Goal: Task Accomplishment & Management: Complete application form

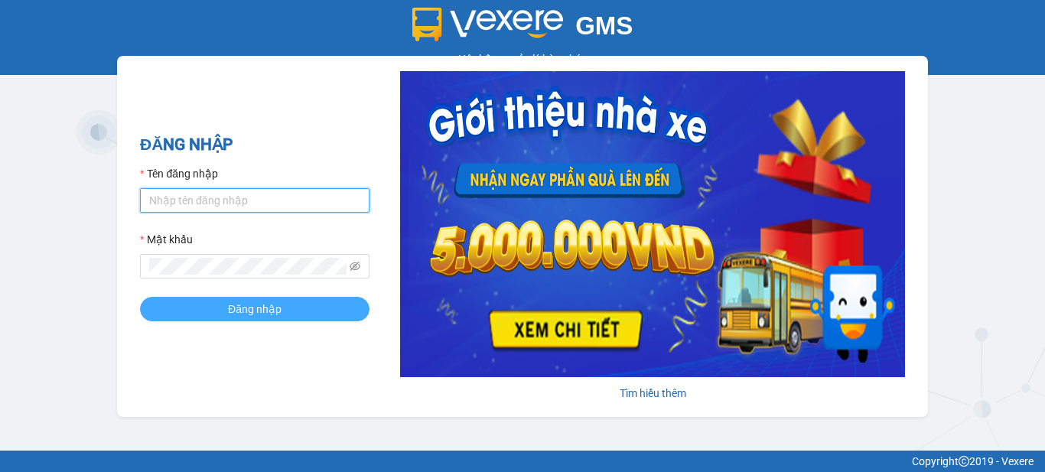
type input "vpbt1.mocthao"
click at [248, 313] on span "Đăng nhập" at bounding box center [255, 309] width 54 height 17
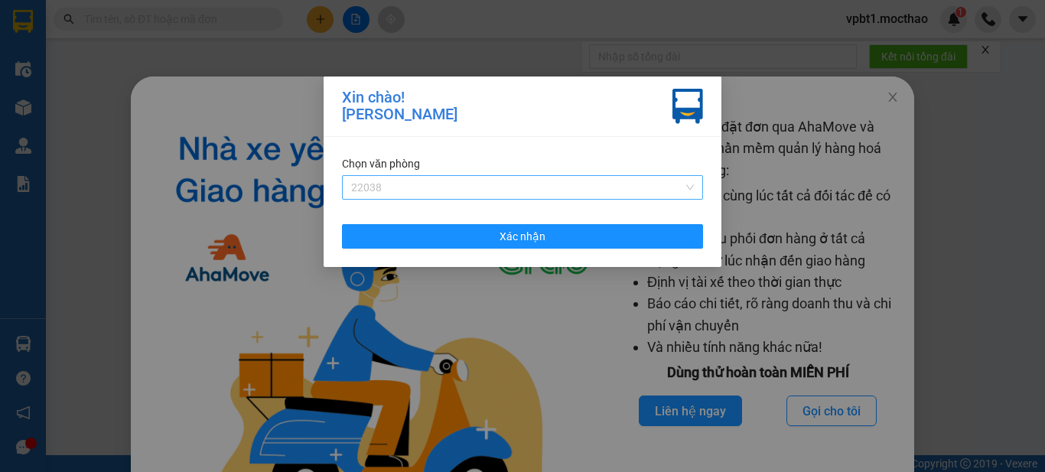
click at [428, 187] on span "22038" at bounding box center [522, 187] width 343 height 23
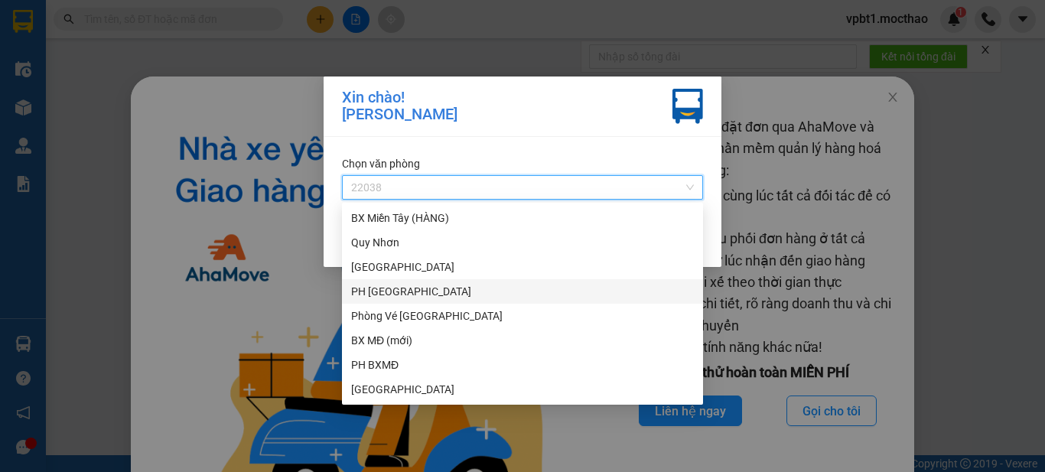
click at [411, 290] on div "PH [GEOGRAPHIC_DATA]" at bounding box center [522, 291] width 343 height 17
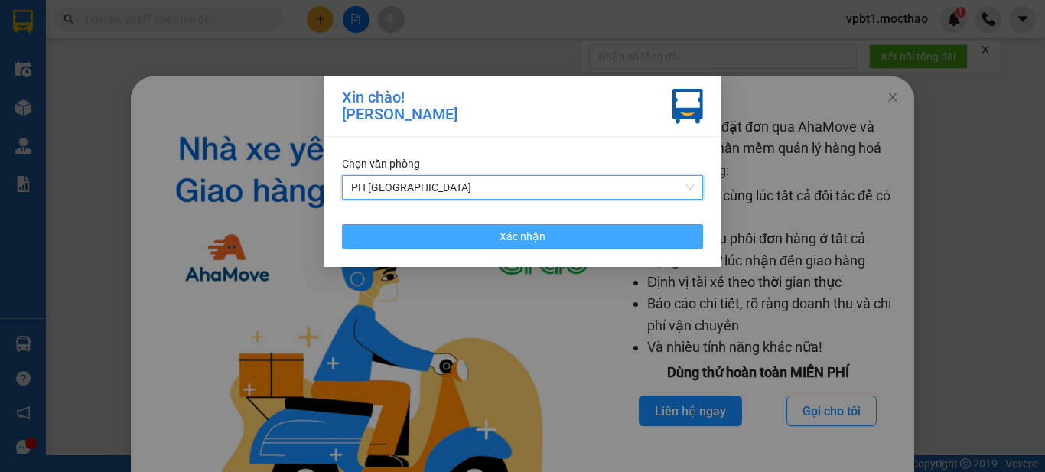
click at [473, 233] on button "Xác nhận" at bounding box center [522, 236] width 361 height 24
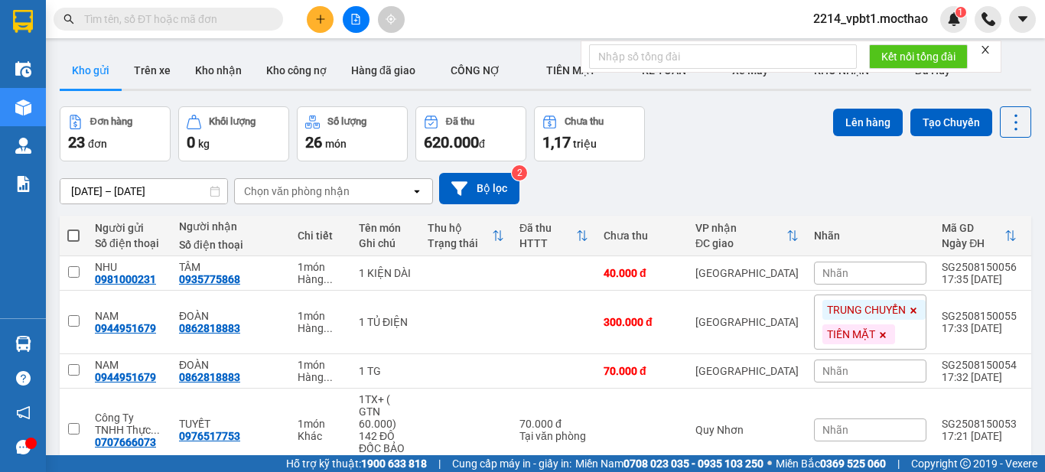
click at [312, 17] on button at bounding box center [320, 19] width 27 height 27
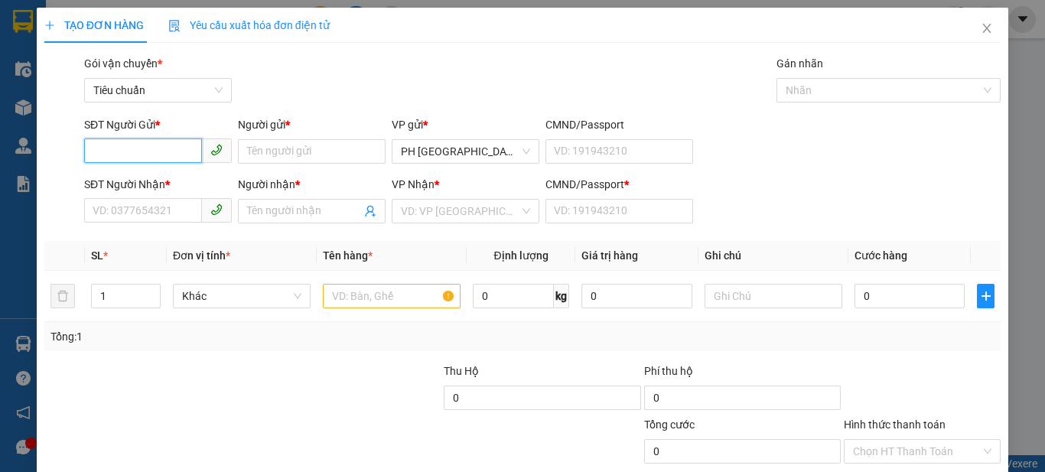
click at [167, 149] on input "SĐT Người Gửi *" at bounding box center [143, 151] width 118 height 24
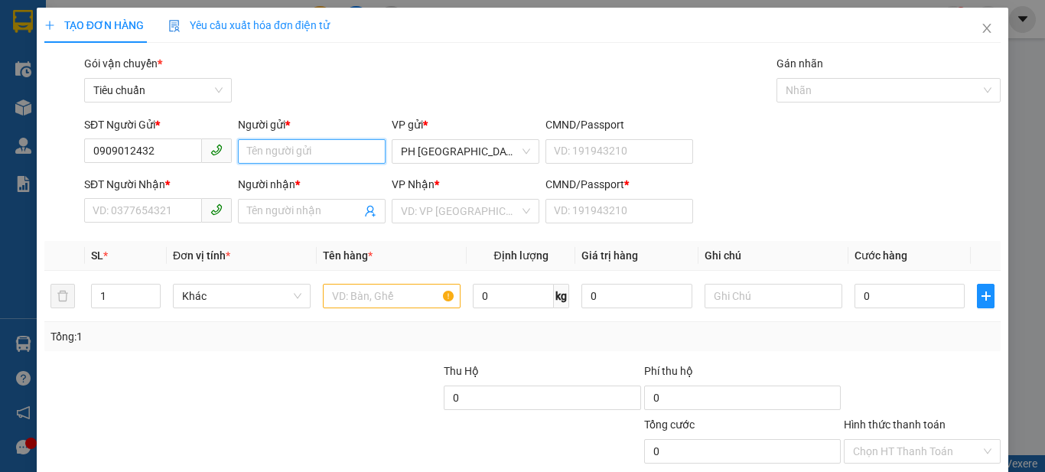
click at [257, 151] on input "Người gửi *" at bounding box center [312, 151] width 148 height 24
click at [187, 147] on input "0909012432" at bounding box center [143, 151] width 118 height 24
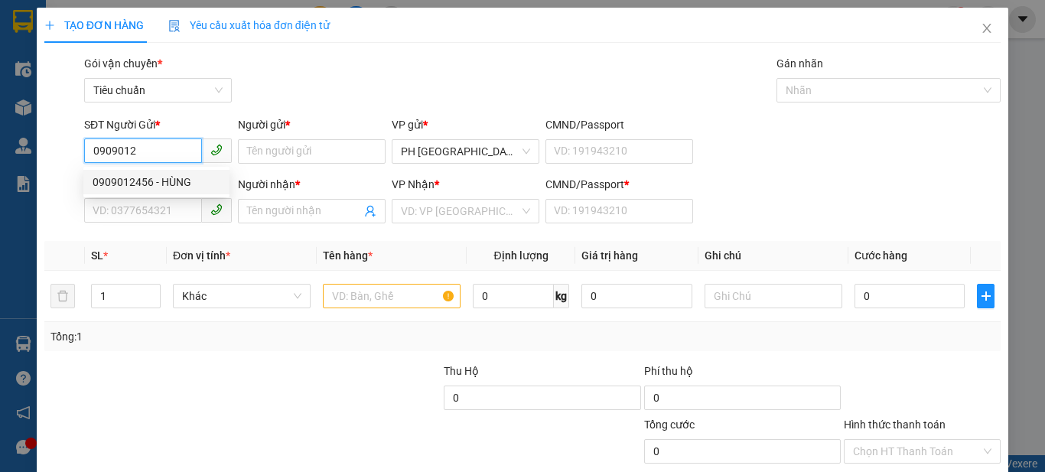
click at [185, 181] on div "0909012456 - HÙNG" at bounding box center [157, 182] width 128 height 17
type input "0909012456"
type input "HÙNG"
type input "0984046693"
type input "HUY"
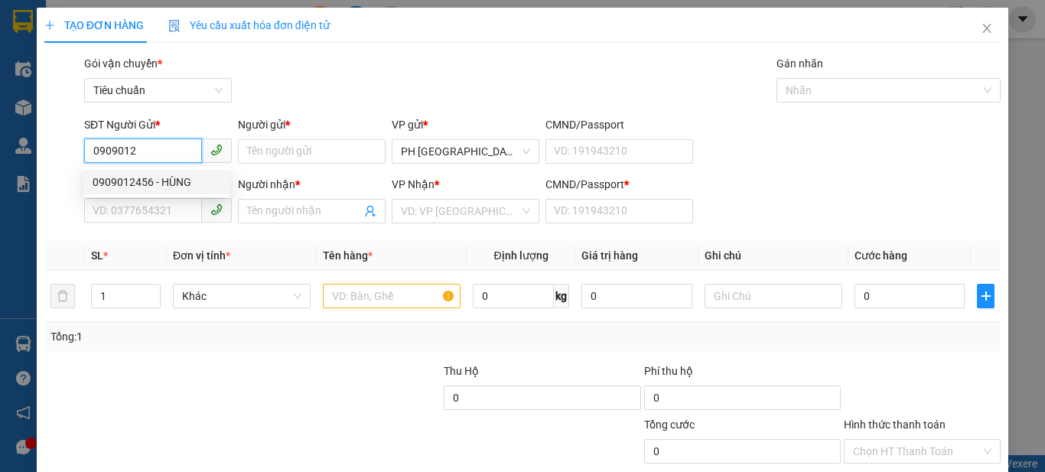
type input "1"
type input "30.000"
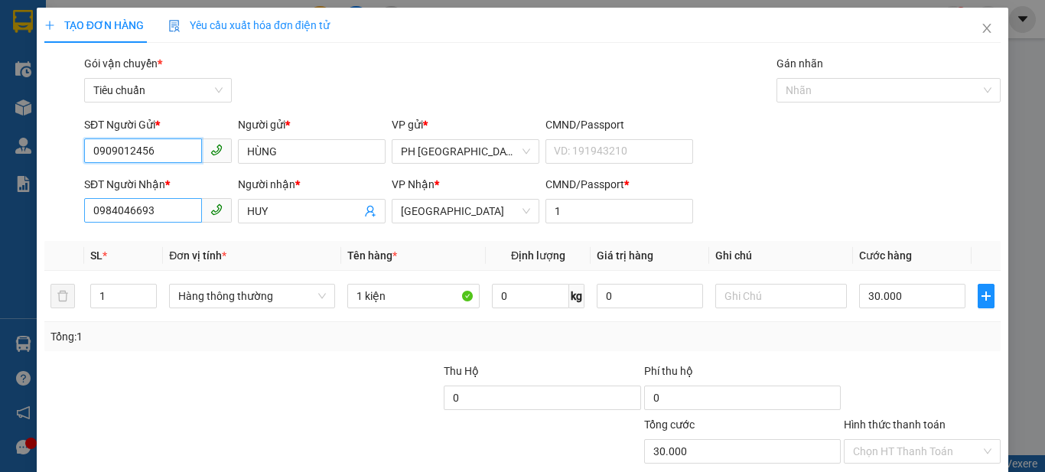
type input "0909012456"
click at [178, 211] on input "0984046693" at bounding box center [143, 210] width 118 height 24
type input "0915769833"
click at [357, 218] on span "HUY" at bounding box center [312, 211] width 148 height 24
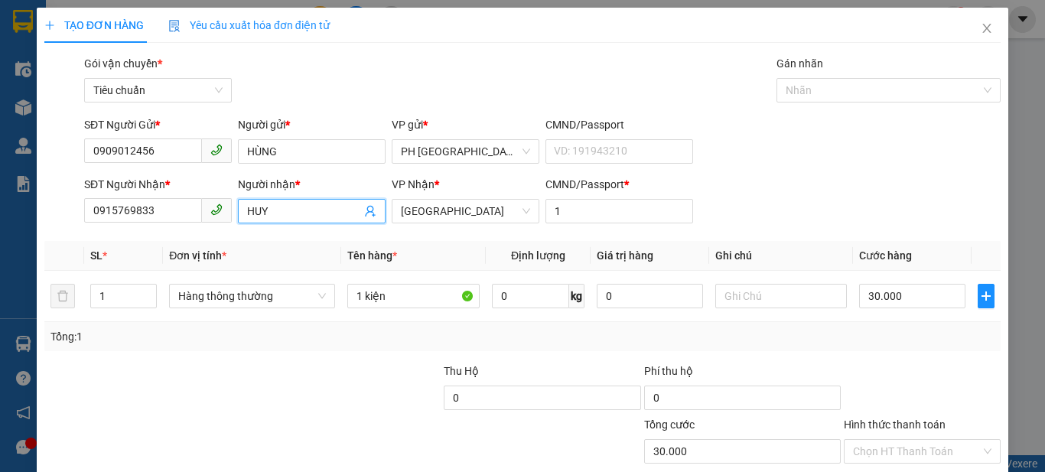
click at [351, 215] on input "HUY" at bounding box center [304, 211] width 114 height 17
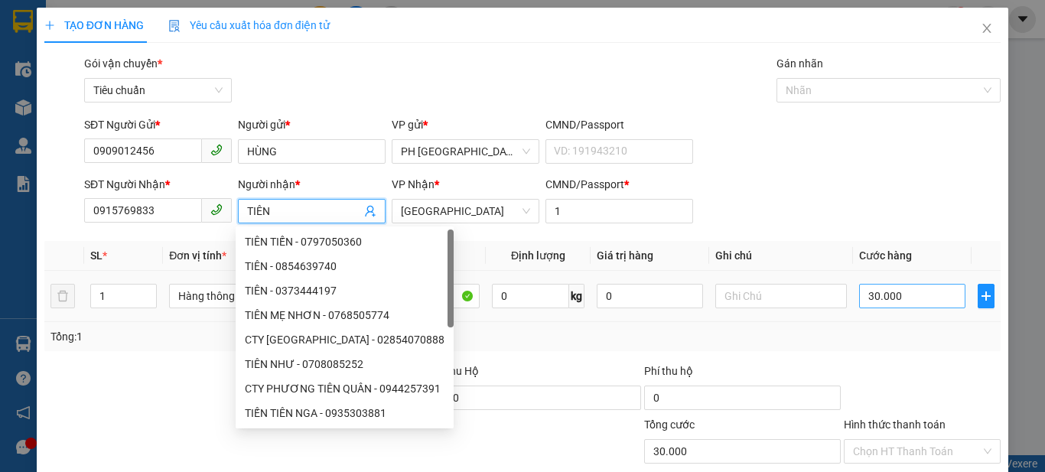
type input "TIÊN"
click at [895, 292] on input "30.000" at bounding box center [912, 296] width 106 height 24
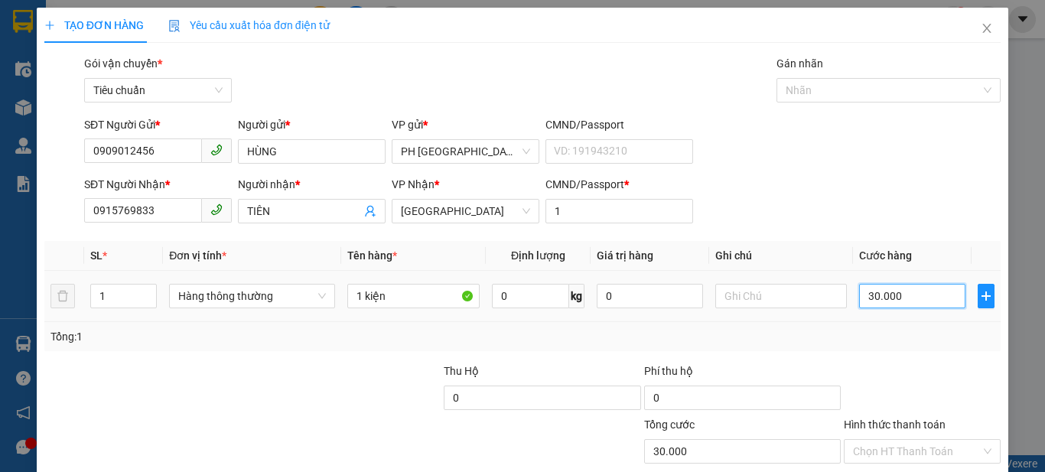
type input "0"
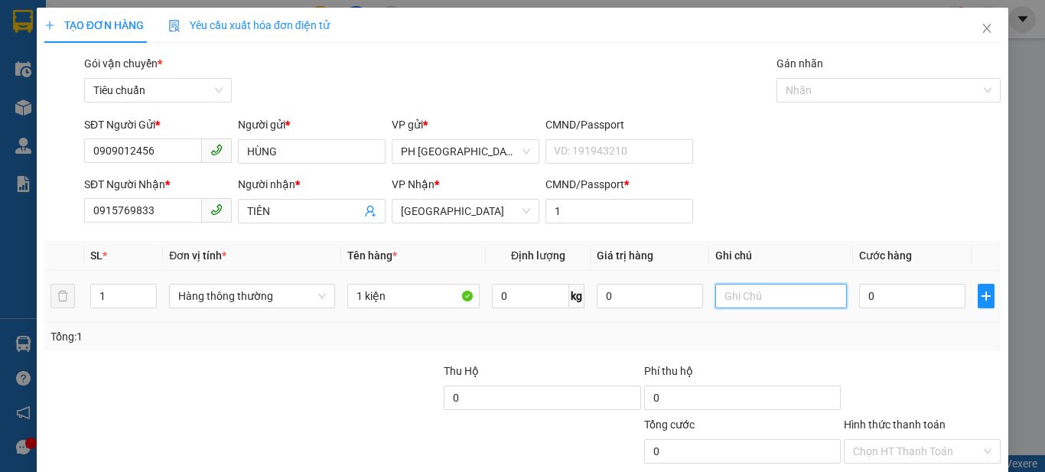
click at [797, 301] on input "text" at bounding box center [782, 296] width 132 height 24
type input "PTOT"
click at [904, 304] on input "0" at bounding box center [912, 296] width 106 height 24
type input "4"
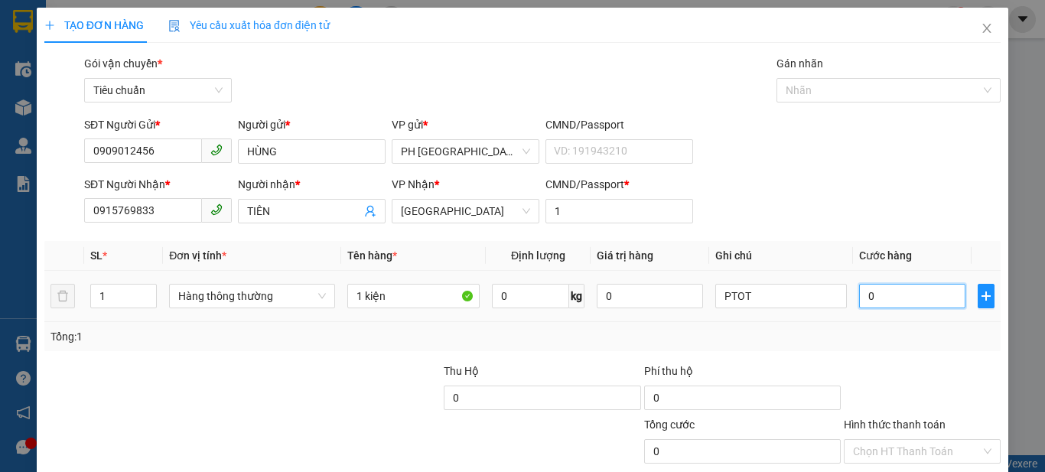
type input "4"
type input "40"
type input "40.000"
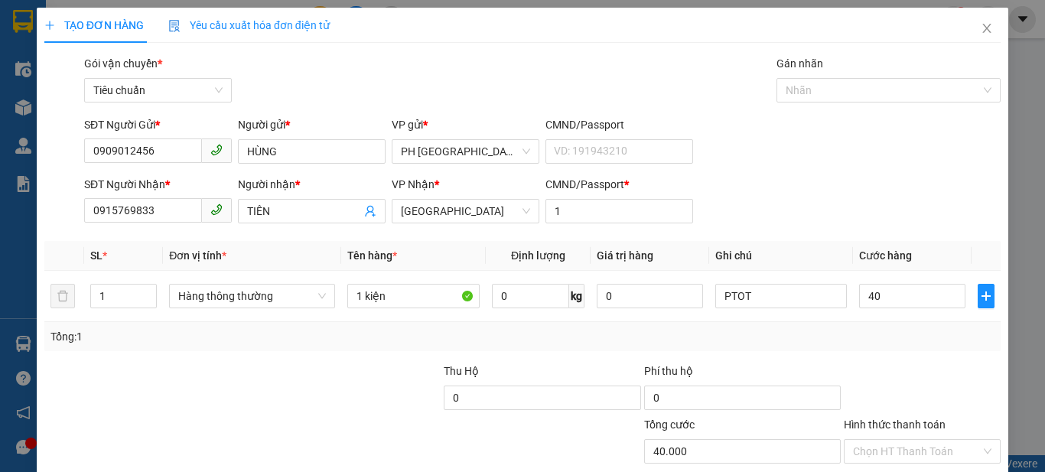
type input "40.000"
click at [916, 205] on div "SĐT Người Nhận * 0915769833 Người nhận * TIÊN VP Nhận * Tuy Hòa CMND/Passport *…" at bounding box center [542, 203] width 923 height 54
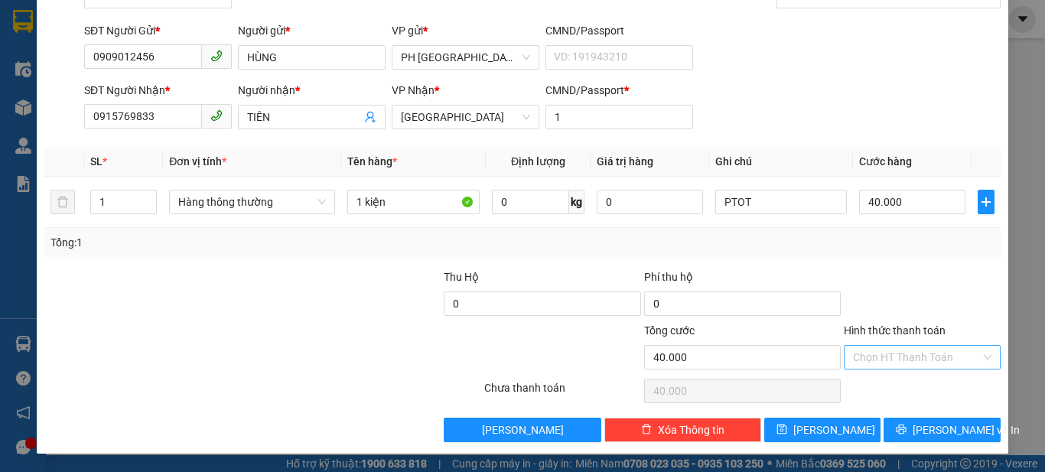
click at [892, 363] on input "Hình thức thanh toán" at bounding box center [917, 357] width 128 height 23
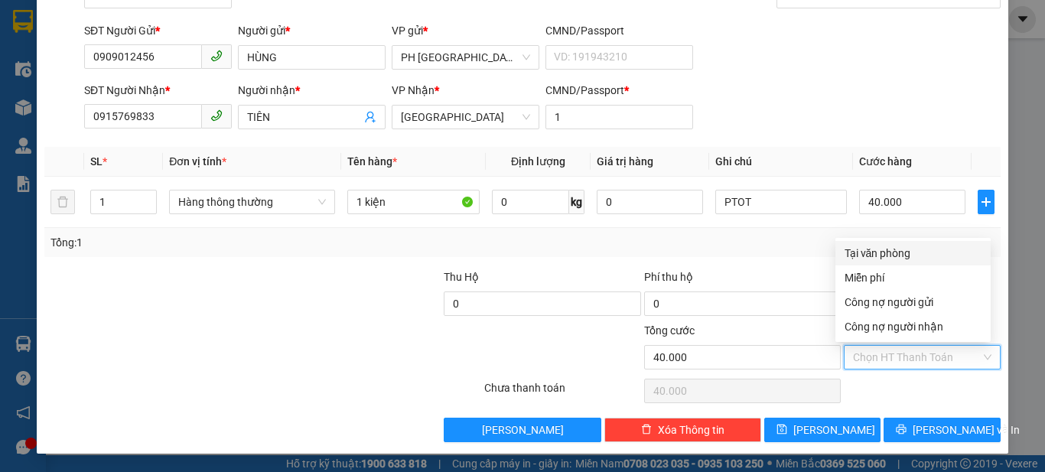
click at [892, 248] on div "Tại văn phòng" at bounding box center [913, 253] width 137 height 17
type input "0"
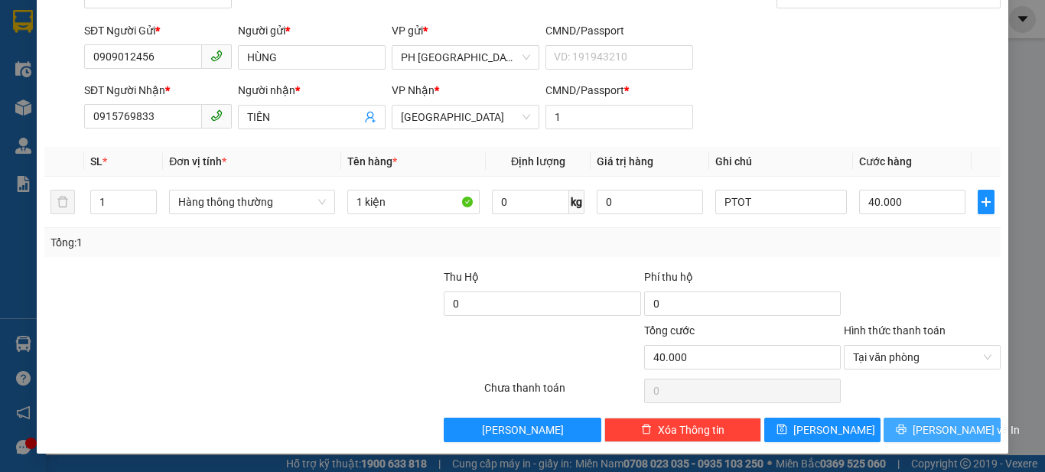
click at [939, 432] on span "Lưu và In" at bounding box center [966, 430] width 107 height 17
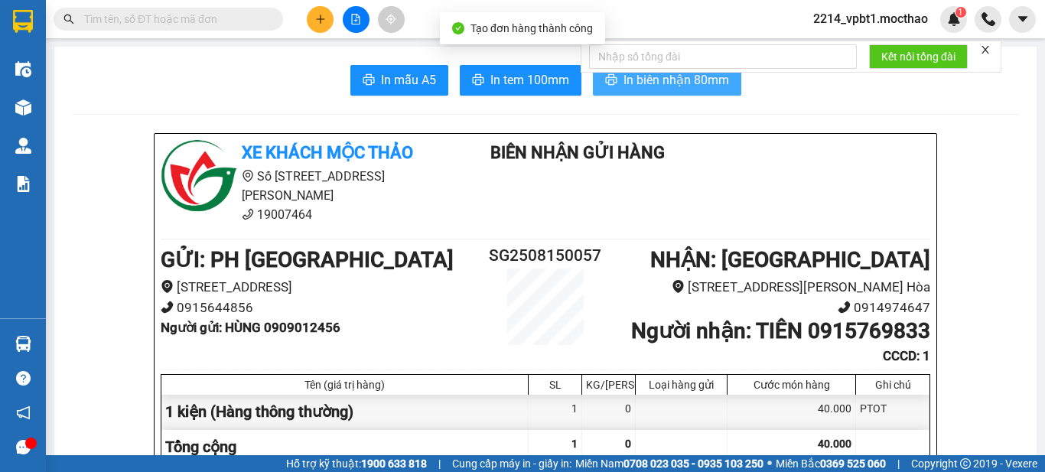
click at [699, 83] on span "In biên nhận 80mm" at bounding box center [677, 79] width 106 height 19
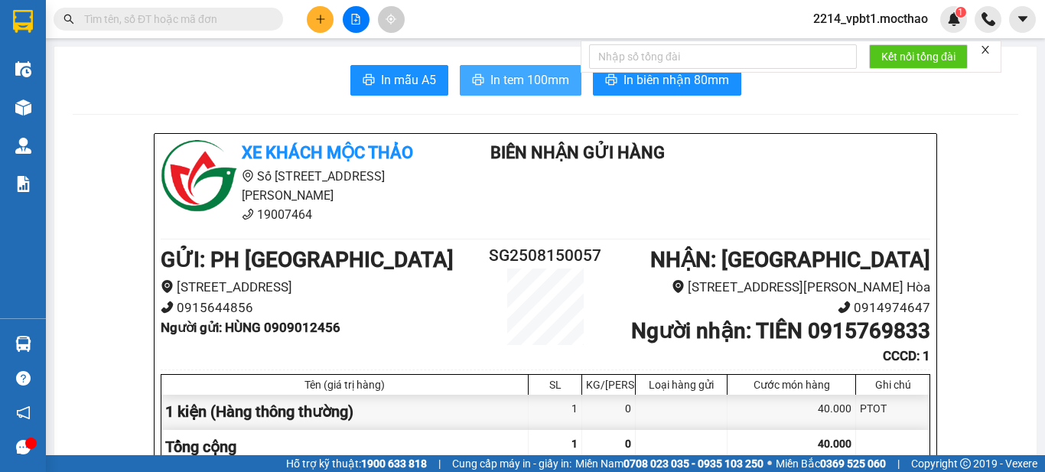
drag, startPoint x: 0, startPoint y: 47, endPoint x: 527, endPoint y: 93, distance: 528.6
click at [527, 93] on button "In tem 100mm" at bounding box center [521, 80] width 122 height 31
